Goal: Book appointment/travel/reservation

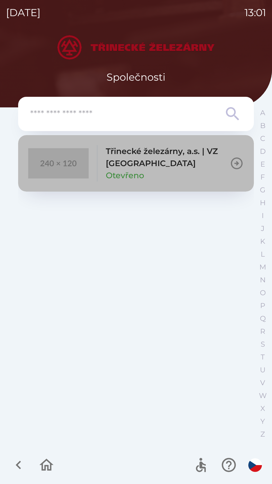
click at [168, 169] on p "Třinecké železárny, a.s. | VZ [GEOGRAPHIC_DATA]" at bounding box center [168, 157] width 124 height 24
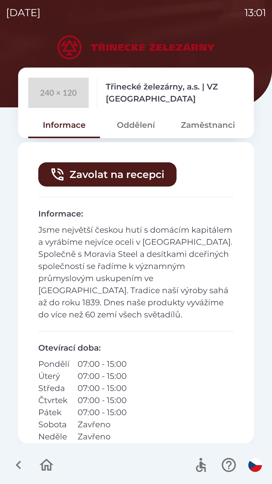
click at [199, 127] on button "Zaměstnanci" at bounding box center [208, 125] width 72 height 18
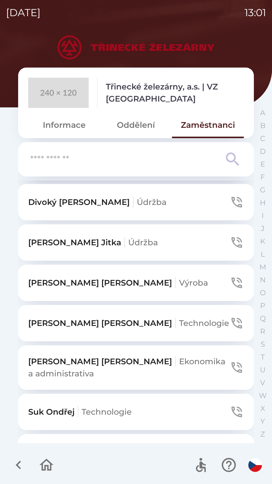
scroll to position [247, 0]
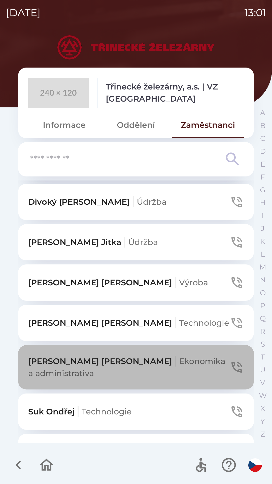
click at [139, 359] on p "[PERSON_NAME] a administrativa" at bounding box center [129, 367] width 202 height 24
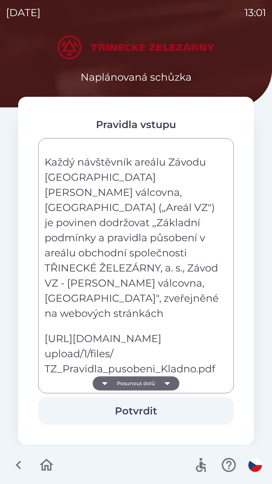
click at [163, 381] on icon "button" at bounding box center [167, 383] width 14 height 14
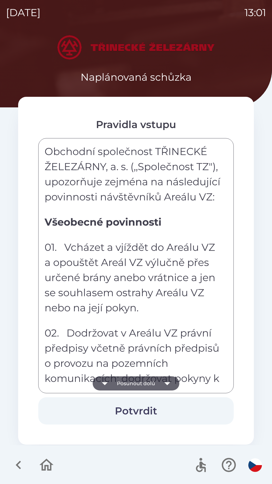
click at [164, 380] on icon "button" at bounding box center [167, 383] width 14 height 14
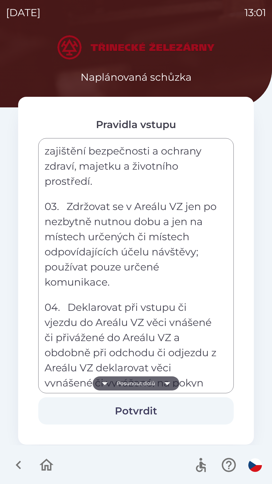
click at [163, 380] on icon "button" at bounding box center [167, 383] width 14 height 14
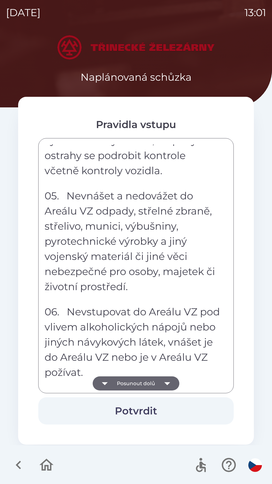
click at [163, 380] on icon "button" at bounding box center [167, 383] width 14 height 14
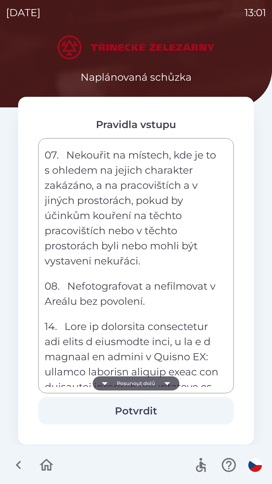
click at [163, 380] on icon "button" at bounding box center [167, 383] width 14 height 14
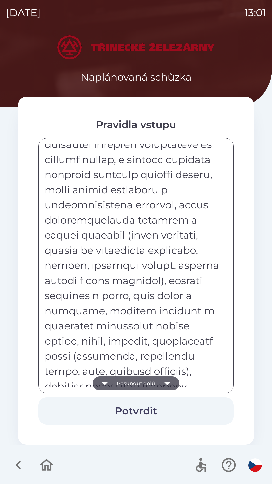
click at [163, 385] on icon "button" at bounding box center [167, 383] width 14 height 14
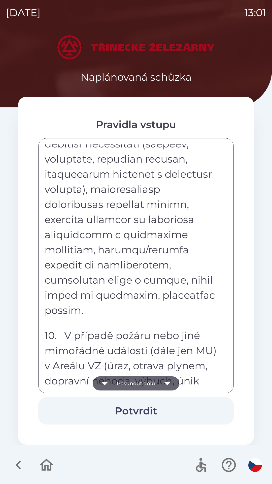
click at [163, 385] on icon "button" at bounding box center [167, 383] width 14 height 14
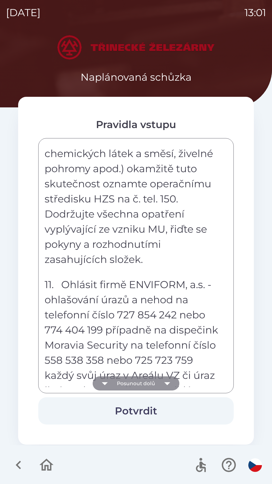
click at [164, 385] on icon "button" at bounding box center [167, 383] width 14 height 14
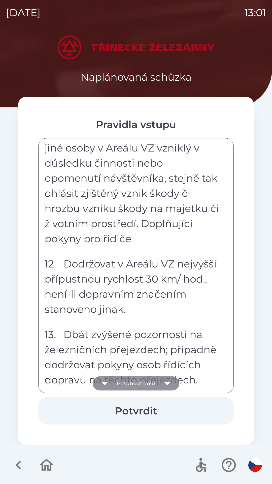
click at [163, 385] on icon "button" at bounding box center [167, 383] width 14 height 14
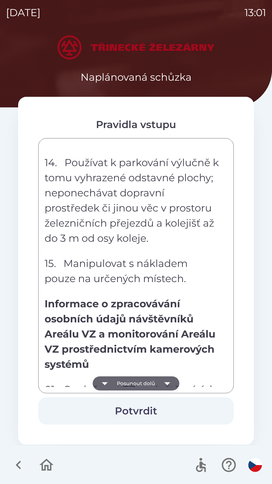
click at [163, 386] on icon "button" at bounding box center [167, 383] width 14 height 14
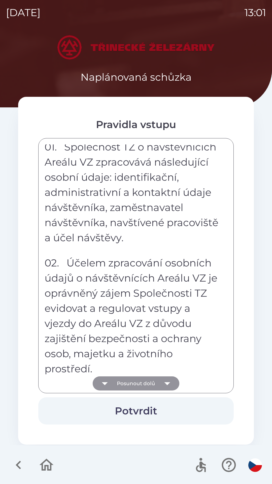
click at [164, 385] on icon "button" at bounding box center [167, 383] width 14 height 14
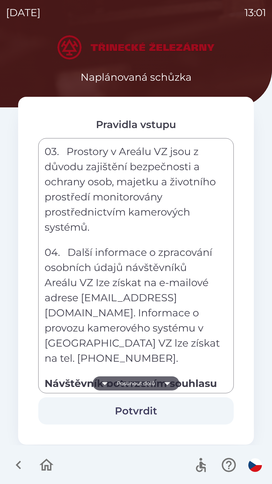
click at [164, 382] on icon "button" at bounding box center [167, 383] width 14 height 14
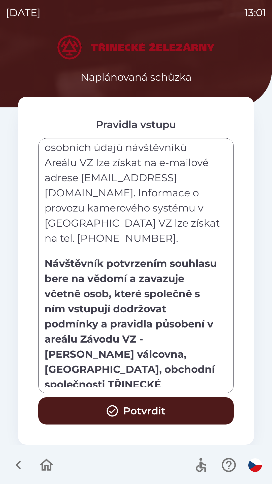
click at [158, 407] on button "Potvrdit" at bounding box center [136, 410] width 196 height 27
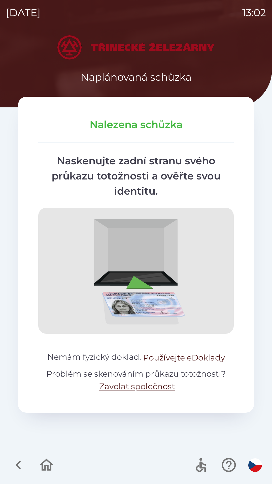
click at [164, 359] on button "Používejte eDoklady" at bounding box center [184, 358] width 82 height 12
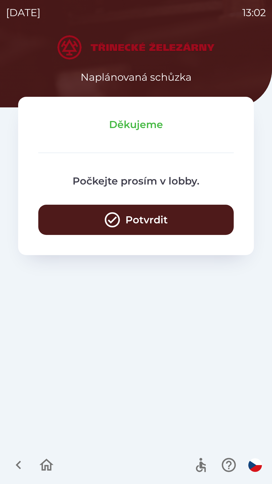
click at [175, 230] on button "Potvrdit" at bounding box center [136, 220] width 196 height 30
